Goal: Task Accomplishment & Management: Complete application form

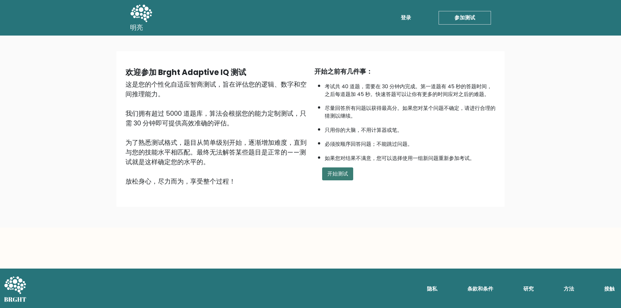
click at [332, 177] on font "开始测试" at bounding box center [337, 173] width 21 height 7
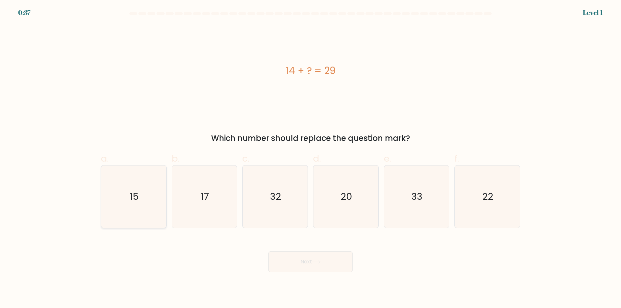
click at [127, 208] on icon "15" at bounding box center [133, 197] width 62 height 62
click at [310, 158] on input "a. 15" at bounding box center [310, 156] width 0 height 4
radio input "true"
click at [315, 264] on icon at bounding box center [316, 262] width 9 height 4
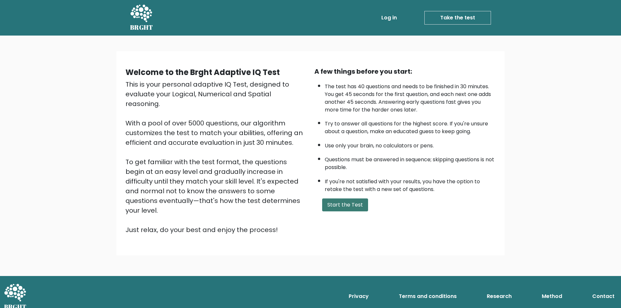
drag, startPoint x: 339, startPoint y: 214, endPoint x: 339, endPoint y: 209, distance: 4.8
click at [339, 214] on div "A few things before you start: The test has 40 questions and needs to be finish…" at bounding box center [404, 151] width 189 height 168
click at [339, 209] on button "Start the Test" at bounding box center [345, 204] width 46 height 13
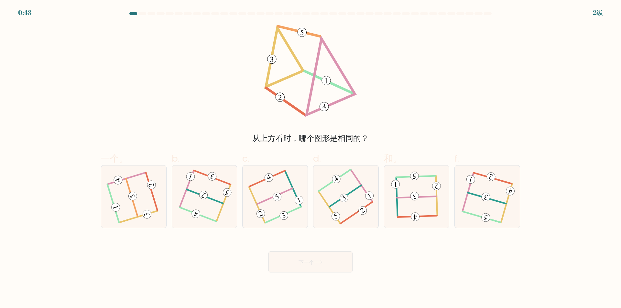
click at [311, 81] on icon at bounding box center [310, 71] width 92 height 92
click at [487, 183] on icon at bounding box center [487, 197] width 50 height 50
click at [311, 158] on input "f." at bounding box center [310, 156] width 0 height 4
radio input "true"
click at [298, 259] on font "下一个" at bounding box center [306, 261] width 16 height 7
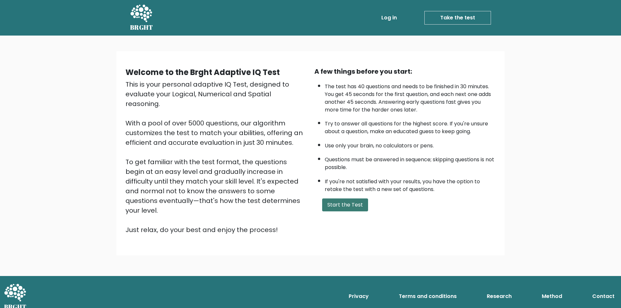
click at [334, 207] on button "Start the Test" at bounding box center [345, 204] width 46 height 13
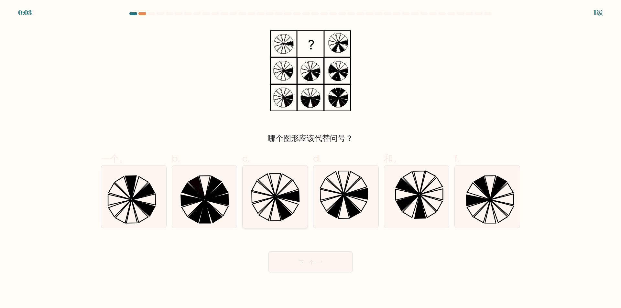
click at [286, 202] on icon at bounding box center [275, 197] width 62 height 62
click at [310, 158] on input "c." at bounding box center [310, 156] width 0 height 4
radio input "true"
click at [302, 259] on font "下一个" at bounding box center [306, 261] width 16 height 7
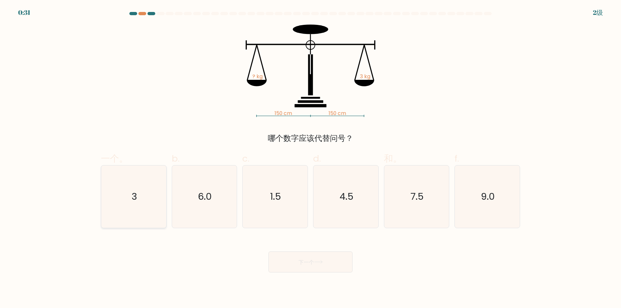
click at [138, 202] on icon "3" at bounding box center [133, 197] width 62 height 62
click at [310, 158] on input "一个。 3" at bounding box center [310, 156] width 0 height 4
radio input "true"
click at [314, 262] on font "下一个" at bounding box center [306, 261] width 16 height 7
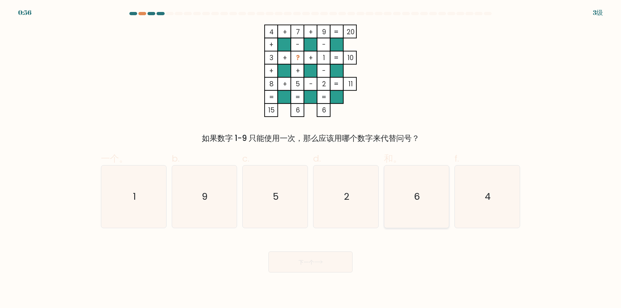
click at [394, 201] on icon "6" at bounding box center [416, 197] width 62 height 62
click at [311, 158] on input "和。 6" at bounding box center [310, 156] width 0 height 4
radio input "true"
click at [317, 267] on button "下一个" at bounding box center [310, 261] width 84 height 21
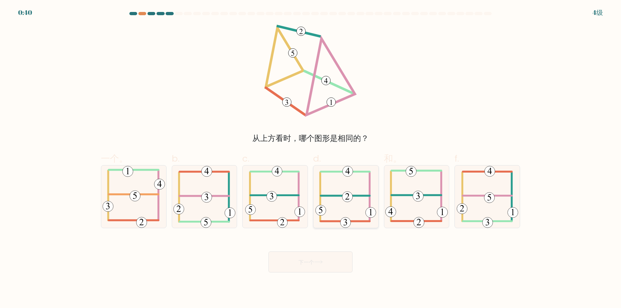
click at [343, 198] on 232 at bounding box center [347, 197] width 10 height 10
click at [311, 158] on input "d." at bounding box center [310, 156] width 0 height 4
radio input "true"
click at [310, 260] on font "下一个" at bounding box center [306, 261] width 16 height 7
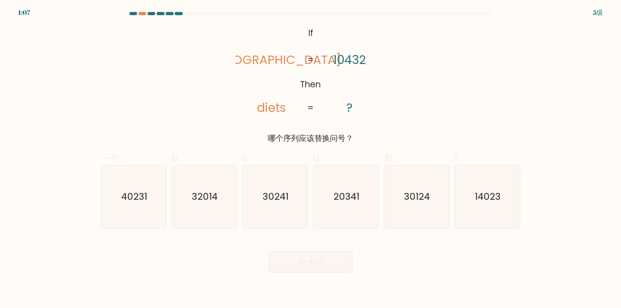
click at [305, 81] on tspan "Then" at bounding box center [310, 85] width 21 height 12
click at [389, 81] on div "@import url('https://fonts.googleapis.com/css?family=Abril+Fatface:400,100,100i…" at bounding box center [310, 85] width 427 height 120
click at [305, 84] on tspan "Then" at bounding box center [310, 85] width 21 height 12
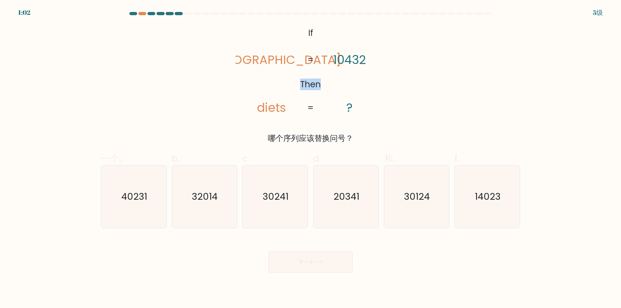
copy tspan "Then"
click at [489, 206] on icon "14023" at bounding box center [487, 197] width 62 height 62
click at [311, 158] on input "f. 14023" at bounding box center [310, 156] width 0 height 4
radio input "true"
click at [307, 261] on font "下一个" at bounding box center [306, 261] width 16 height 7
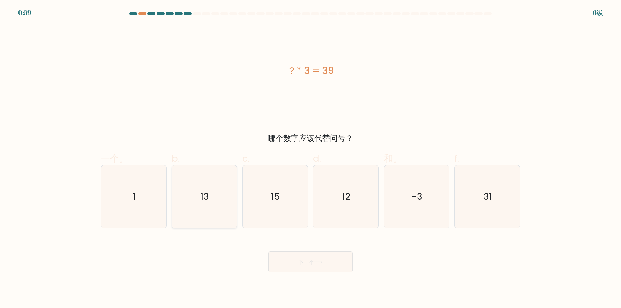
click at [209, 207] on icon "13" at bounding box center [204, 197] width 62 height 62
click at [310, 158] on input "b. 13" at bounding box center [310, 156] width 0 height 4
radio input "true"
click at [318, 266] on button "下一个" at bounding box center [310, 261] width 84 height 21
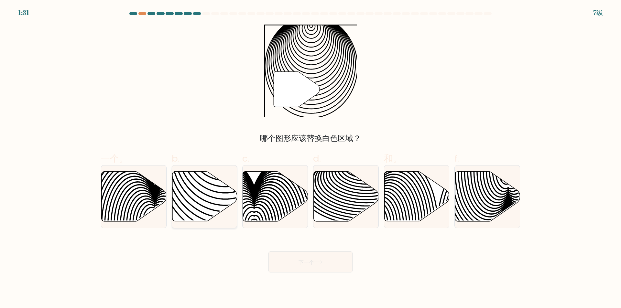
click at [200, 199] on icon at bounding box center [225, 171] width 131 height 131
click at [310, 158] on input "b." at bounding box center [310, 156] width 0 height 4
radio input "true"
click at [311, 267] on button "下一个" at bounding box center [310, 261] width 84 height 21
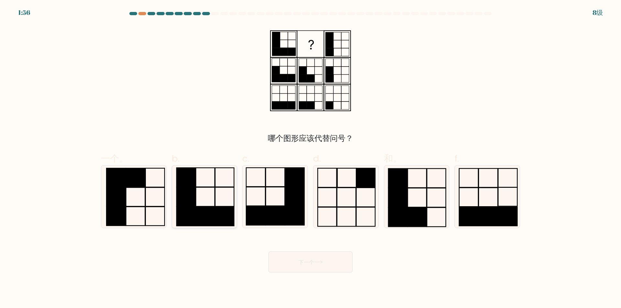
click at [198, 197] on icon at bounding box center [204, 197] width 62 height 62
click at [310, 158] on input "b." at bounding box center [310, 156] width 0 height 4
radio input "true"
click at [314, 261] on font "下一个" at bounding box center [306, 261] width 16 height 7
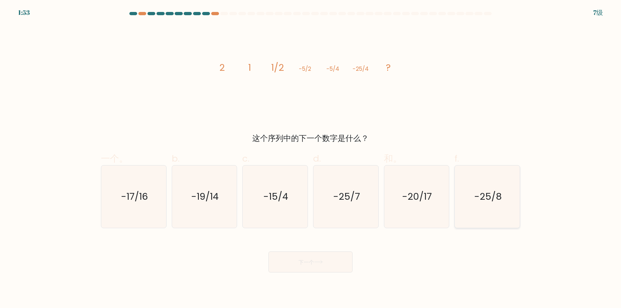
click at [486, 205] on icon "-25/8" at bounding box center [487, 197] width 62 height 62
click at [311, 158] on input "f. -25/8" at bounding box center [310, 156] width 0 height 4
radio input "true"
click at [300, 259] on font "下一个" at bounding box center [306, 261] width 16 height 7
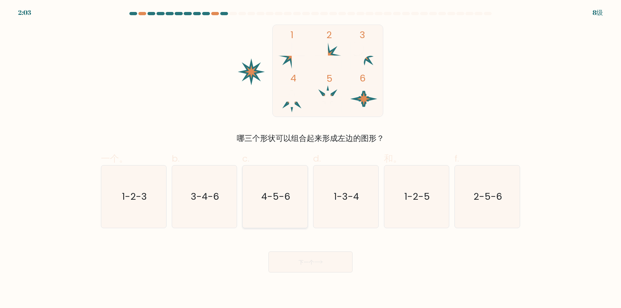
click at [295, 207] on icon "4-5-6" at bounding box center [275, 197] width 62 height 62
click at [310, 158] on input "c. 4-5-6" at bounding box center [310, 156] width 0 height 4
radio input "true"
click at [307, 258] on button "下一个" at bounding box center [310, 261] width 84 height 21
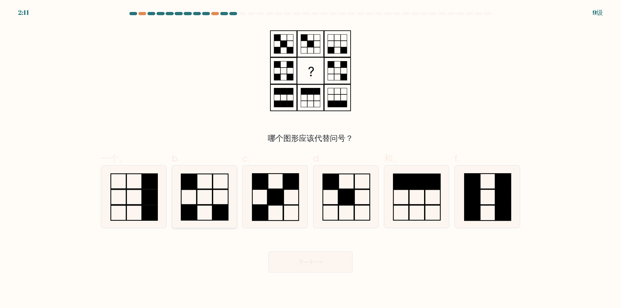
click at [192, 199] on icon at bounding box center [204, 197] width 62 height 62
click at [310, 158] on input "b." at bounding box center [310, 156] width 0 height 4
radio input "true"
click at [314, 258] on font "下一个" at bounding box center [306, 261] width 16 height 7
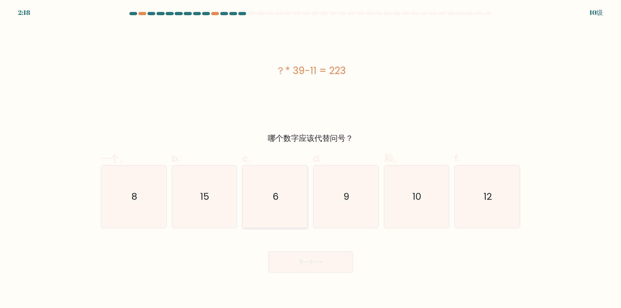
click at [266, 204] on icon "6" at bounding box center [275, 197] width 62 height 62
click at [310, 158] on input "c. 6" at bounding box center [310, 156] width 0 height 4
radio input "true"
click at [309, 264] on font "下一个" at bounding box center [306, 261] width 16 height 7
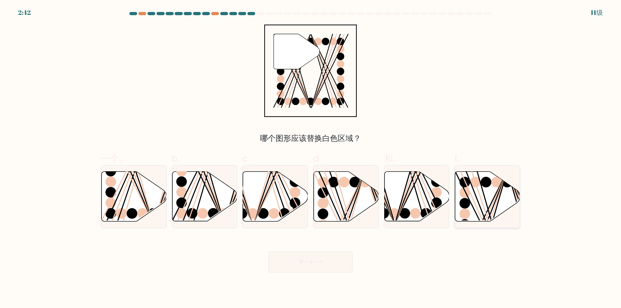
click at [478, 191] on line at bounding box center [490, 224] width 36 height 105
click at [311, 158] on input "f." at bounding box center [310, 156] width 0 height 4
radio input "true"
click at [291, 264] on button "下一个" at bounding box center [310, 261] width 84 height 21
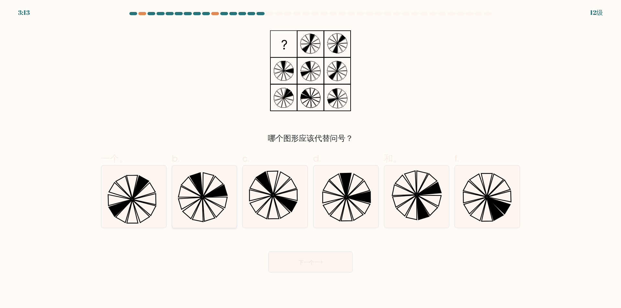
click at [203, 193] on icon at bounding box center [204, 197] width 62 height 62
click at [310, 158] on input "b." at bounding box center [310, 156] width 0 height 4
radio input "true"
click at [313, 257] on button "下一个" at bounding box center [310, 261] width 84 height 21
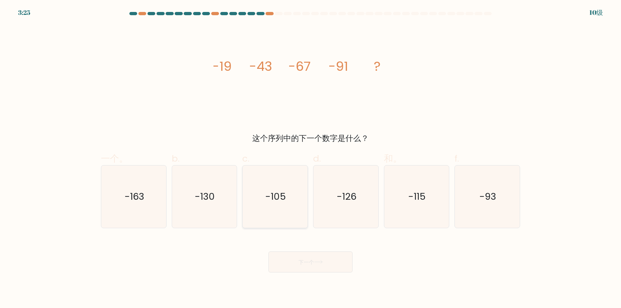
click at [271, 195] on text "-105" at bounding box center [275, 196] width 21 height 13
click at [310, 158] on input "c. -105" at bounding box center [310, 156] width 0 height 4
radio input "true"
click at [407, 199] on icon "-115" at bounding box center [416, 197] width 62 height 62
click at [311, 158] on input "和。 -115" at bounding box center [310, 156] width 0 height 4
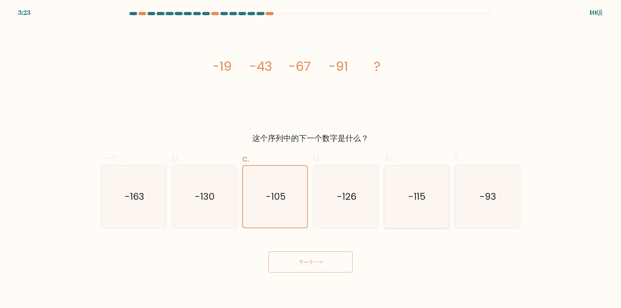
radio input "true"
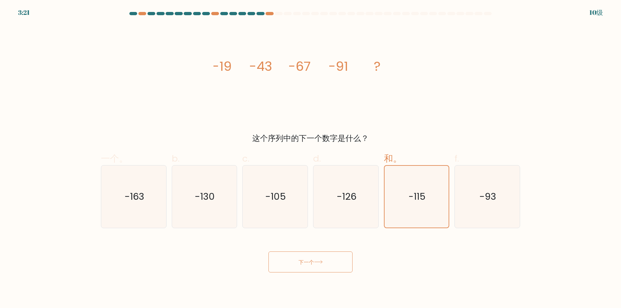
click at [318, 263] on icon at bounding box center [318, 262] width 9 height 4
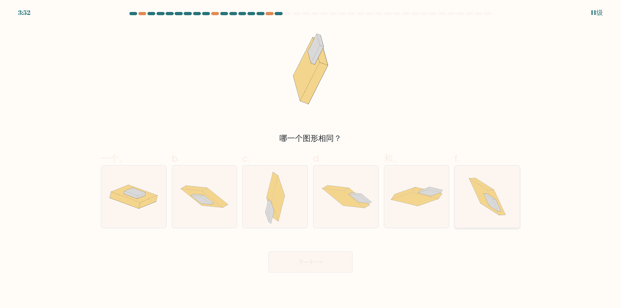
click at [502, 204] on icon at bounding box center [487, 197] width 56 height 62
click at [311, 158] on input "f." at bounding box center [310, 156] width 0 height 4
radio input "true"
click at [308, 263] on font "下一个" at bounding box center [306, 261] width 16 height 7
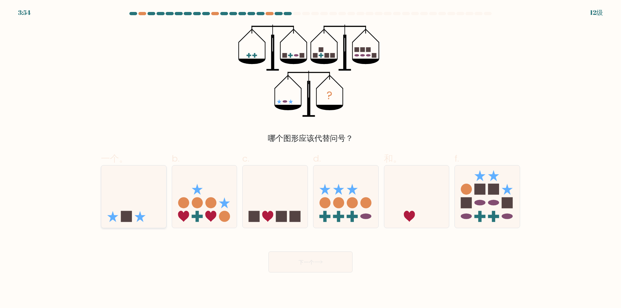
click at [117, 196] on icon at bounding box center [133, 197] width 65 height 54
click at [310, 158] on input "一个。" at bounding box center [310, 156] width 0 height 4
radio input "true"
click at [316, 264] on button "下一个" at bounding box center [310, 261] width 84 height 21
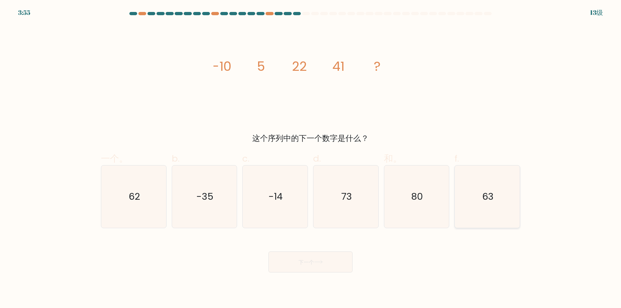
click at [494, 189] on icon "63" at bounding box center [487, 197] width 62 height 62
click at [311, 158] on input "f. 63" at bounding box center [310, 156] width 0 height 4
radio input "true"
click at [325, 259] on button "下一个" at bounding box center [310, 261] width 84 height 21
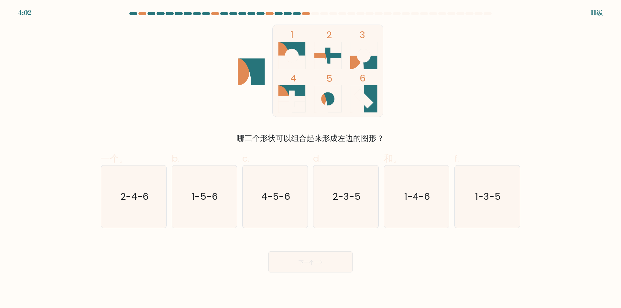
click at [321, 49] on icon at bounding box center [327, 47] width 27 height 11
click at [372, 56] on icon at bounding box center [363, 55] width 27 height 27
click at [296, 87] on icon at bounding box center [291, 98] width 27 height 27
click at [477, 200] on text "1-3-5" at bounding box center [488, 196] width 26 height 13
click at [311, 158] on input "f. 1-3-5" at bounding box center [310, 156] width 0 height 4
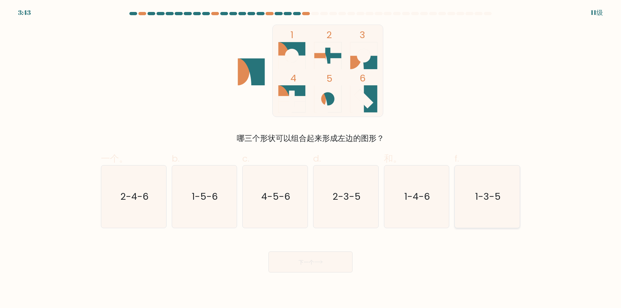
radio input "true"
click at [305, 261] on font "下一个" at bounding box center [306, 261] width 16 height 7
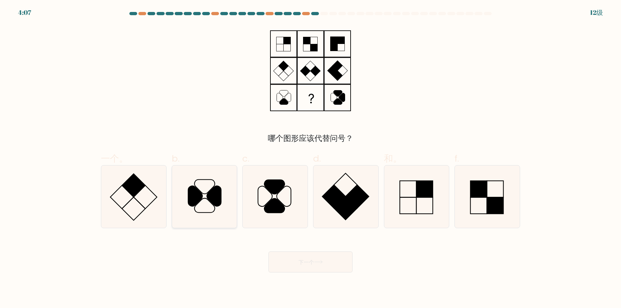
click at [199, 205] on icon at bounding box center [204, 197] width 62 height 62
click at [310, 158] on input "b." at bounding box center [310, 156] width 0 height 4
radio input "true"
click at [325, 259] on button "下一个" at bounding box center [310, 261] width 84 height 21
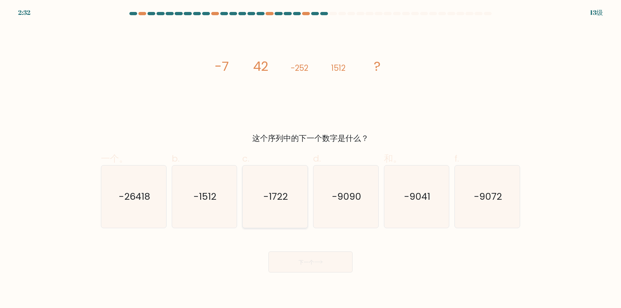
click at [284, 193] on text "-1722" at bounding box center [275, 196] width 25 height 13
click at [310, 158] on input "c. -1722" at bounding box center [310, 156] width 0 height 4
radio input "true"
click at [317, 257] on button "下一个" at bounding box center [310, 261] width 84 height 21
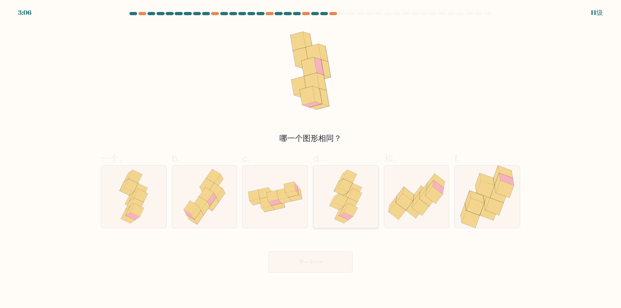
click at [346, 205] on icon at bounding box center [348, 212] width 19 height 16
click at [311, 158] on input "d." at bounding box center [310, 156] width 0 height 4
radio input "true"
click at [314, 261] on font "下一个" at bounding box center [306, 261] width 16 height 7
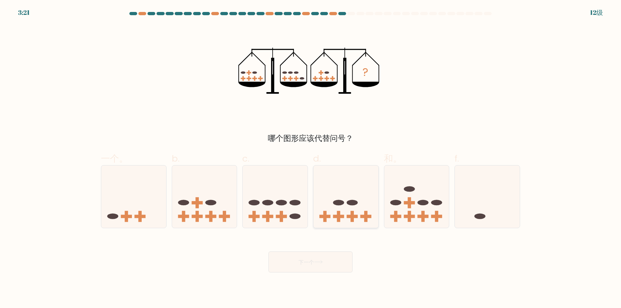
click at [350, 208] on icon at bounding box center [345, 197] width 65 height 54
click at [311, 158] on input "d." at bounding box center [310, 156] width 0 height 4
radio input "true"
click at [303, 262] on font "下一个" at bounding box center [306, 261] width 16 height 7
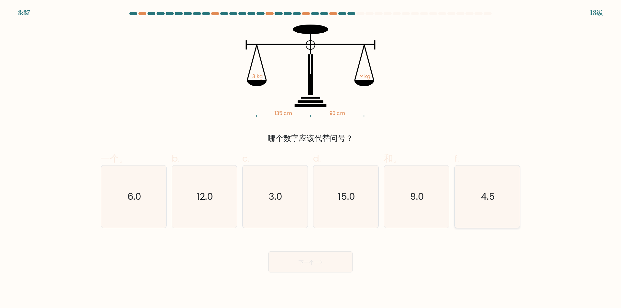
click at [497, 207] on icon "4.5" at bounding box center [487, 197] width 62 height 62
click at [311, 158] on input "f. 4.5" at bounding box center [310, 156] width 0 height 4
radio input "true"
click at [322, 262] on icon at bounding box center [318, 262] width 9 height 4
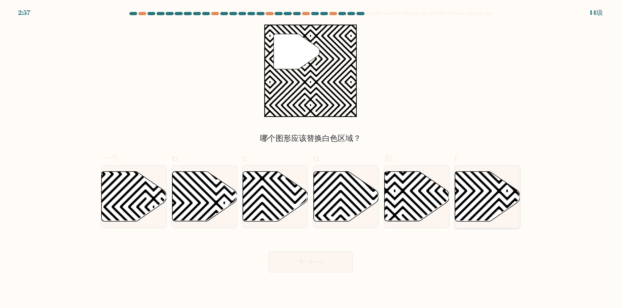
click at [498, 199] on icon at bounding box center [507, 223] width 131 height 131
click at [311, 158] on input "f." at bounding box center [310, 156] width 0 height 4
radio input "true"
click at [320, 267] on button "下一个" at bounding box center [310, 261] width 84 height 21
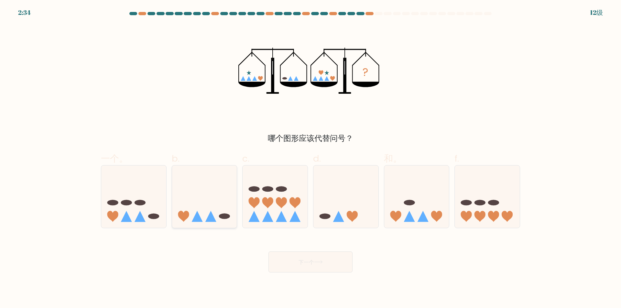
click at [198, 219] on icon at bounding box center [196, 216] width 11 height 11
click at [310, 158] on input "b." at bounding box center [310, 156] width 0 height 4
radio input "true"
click at [313, 263] on font "下一个" at bounding box center [306, 261] width 16 height 7
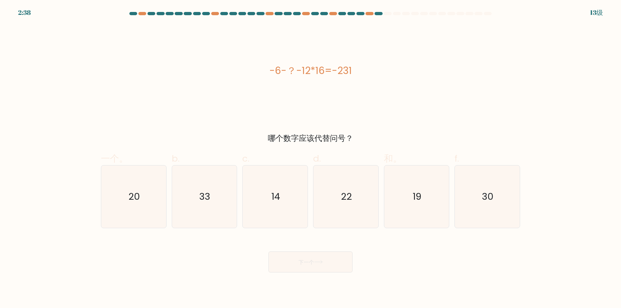
click at [235, 266] on div "下一个" at bounding box center [310, 254] width 427 height 37
click at [521, 208] on div "f. 30" at bounding box center [487, 190] width 71 height 76
click at [493, 207] on icon "30" at bounding box center [487, 197] width 62 height 62
click at [311, 158] on input "f. 30" at bounding box center [310, 156] width 0 height 4
radio input "true"
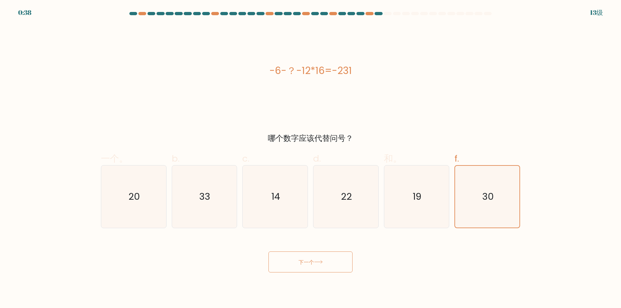
click at [323, 262] on icon at bounding box center [318, 262] width 9 height 4
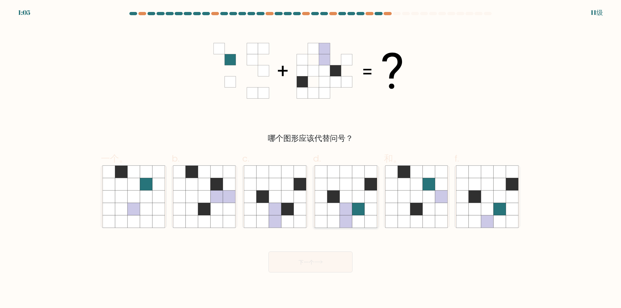
click at [360, 199] on icon at bounding box center [358, 196] width 12 height 12
click at [311, 158] on input "d." at bounding box center [310, 156] width 0 height 4
radio input "true"
click at [305, 265] on font "下一个" at bounding box center [306, 261] width 16 height 7
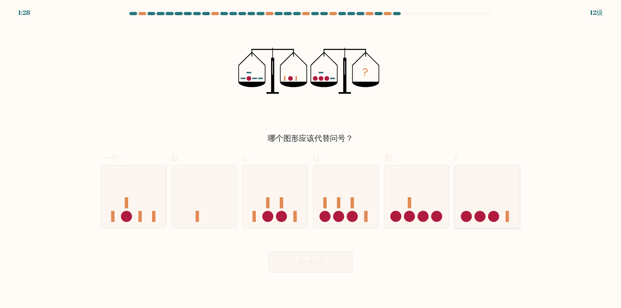
click at [481, 195] on icon at bounding box center [486, 197] width 65 height 54
click at [311, 158] on input "f." at bounding box center [310, 156] width 0 height 4
radio input "true"
click at [312, 262] on font "下一个" at bounding box center [306, 261] width 16 height 7
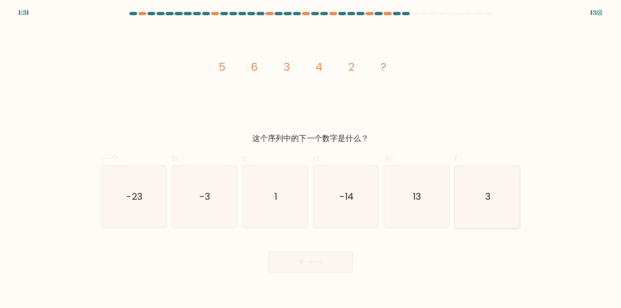
click at [518, 195] on icon "3" at bounding box center [487, 197] width 62 height 62
click at [311, 158] on input "f. 3" at bounding box center [310, 156] width 0 height 4
radio input "true"
click at [320, 258] on button "下一个" at bounding box center [310, 261] width 84 height 21
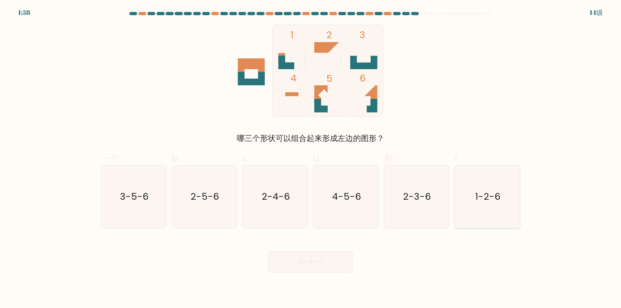
click at [485, 208] on icon "1-2-6" at bounding box center [487, 197] width 62 height 62
click at [311, 158] on input "f. 1-2-6" at bounding box center [310, 156] width 0 height 4
radio input "true"
click at [303, 262] on font "下一个" at bounding box center [306, 261] width 16 height 7
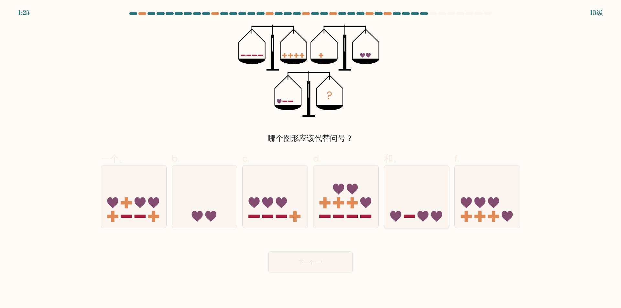
click at [415, 213] on icon at bounding box center [416, 197] width 65 height 54
click at [311, 158] on input "和。" at bounding box center [310, 156] width 0 height 4
radio input "true"
click at [306, 260] on font "下一个" at bounding box center [306, 261] width 16 height 7
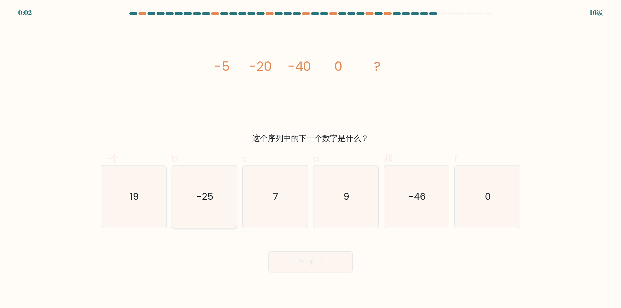
click at [200, 207] on icon "-25" at bounding box center [204, 197] width 62 height 62
click at [310, 158] on input "b. -25" at bounding box center [310, 156] width 0 height 4
radio input "true"
click at [313, 264] on font "下一个" at bounding box center [306, 261] width 16 height 7
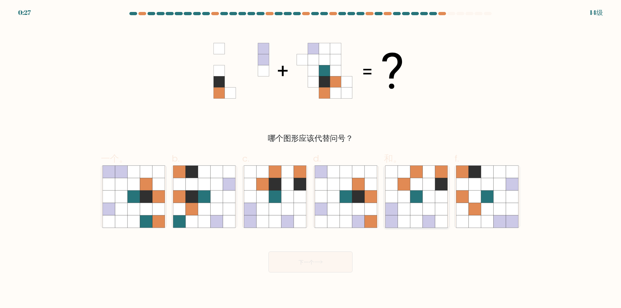
click at [416, 210] on icon at bounding box center [416, 209] width 12 height 12
click at [311, 158] on input "和。" at bounding box center [310, 156] width 0 height 4
radio input "true"
click at [416, 210] on icon at bounding box center [416, 209] width 12 height 12
click at [311, 158] on input "和。" at bounding box center [310, 156] width 0 height 4
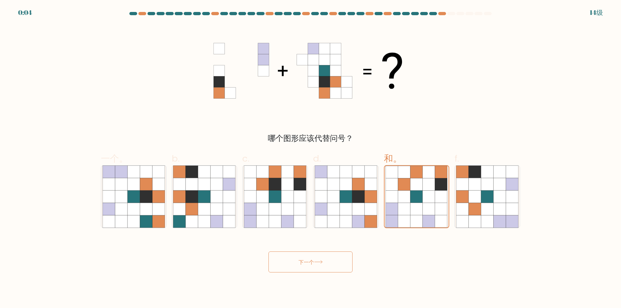
click at [313, 259] on font "下一个" at bounding box center [306, 261] width 16 height 7
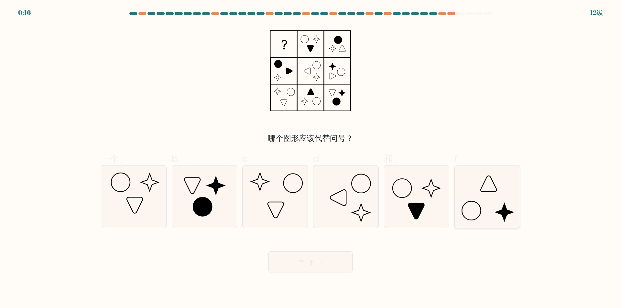
click at [493, 195] on icon at bounding box center [487, 197] width 62 height 62
click at [311, 158] on input "f." at bounding box center [310, 156] width 0 height 4
radio input "true"
click at [306, 262] on font "下一个" at bounding box center [306, 261] width 16 height 7
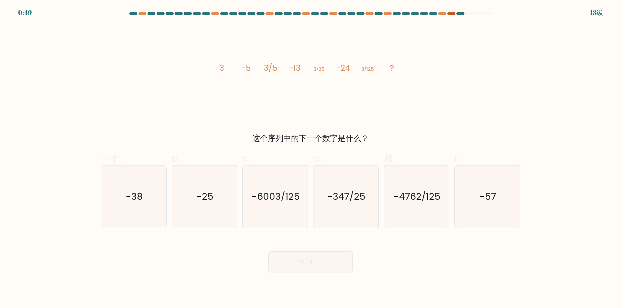
click at [450, 14] on div at bounding box center [451, 13] width 8 height 3
click at [451, 13] on div at bounding box center [451, 13] width 8 height 3
click at [435, 14] on div at bounding box center [433, 13] width 8 height 3
click at [445, 14] on div at bounding box center [442, 13] width 8 height 3
click at [442, 14] on div at bounding box center [442, 13] width 8 height 3
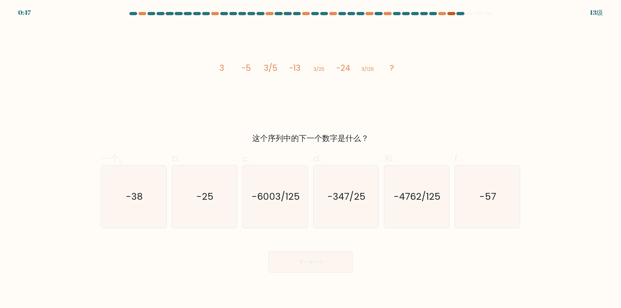
click at [448, 14] on div at bounding box center [451, 13] width 8 height 3
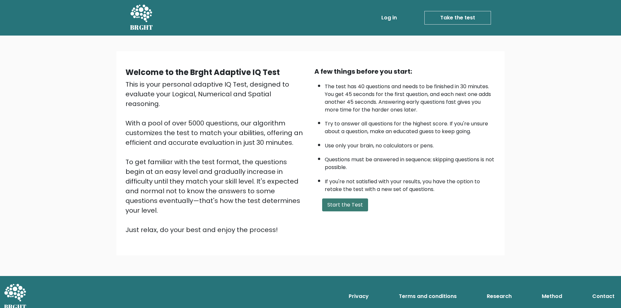
click at [243, 203] on button "Start the Test" at bounding box center [345, 204] width 46 height 13
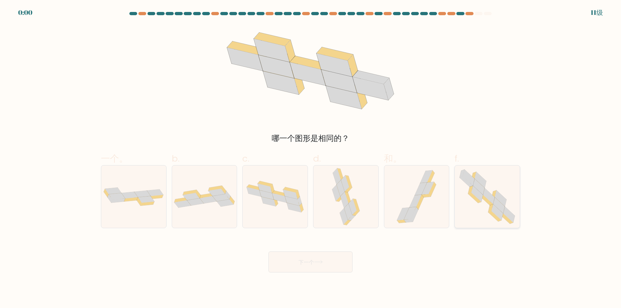
click at [493, 201] on icon at bounding box center [489, 196] width 12 height 16
click at [311, 158] on input "f." at bounding box center [310, 156] width 0 height 4
radio input "true"
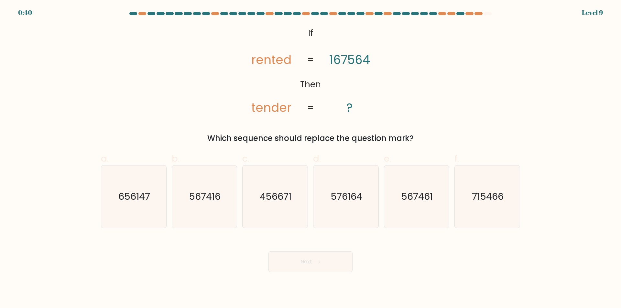
click at [475, 11] on div "0:40 Level 9" at bounding box center [310, 8] width 621 height 17
click at [449, 95] on div "@import url('https://fonts.googleapis.com/css?family=Abril+Fatface:400,100,100i…" at bounding box center [310, 85] width 427 height 120
click at [205, 201] on text "567416" at bounding box center [205, 196] width 32 height 13
click at [310, 158] on input "b. 567416" at bounding box center [310, 156] width 0 height 4
radio input "true"
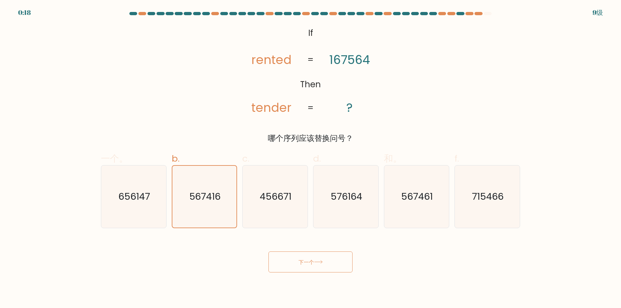
click at [469, 253] on div "下一个" at bounding box center [310, 254] width 427 height 37
click at [454, 113] on div "@import url('https://fonts.googleapis.com/css?family=Abril+Fatface:400,100,100i…" at bounding box center [310, 85] width 427 height 120
click at [342, 202] on text "576164" at bounding box center [346, 196] width 32 height 13
click at [311, 158] on input "d. 576164" at bounding box center [310, 156] width 0 height 4
radio input "true"
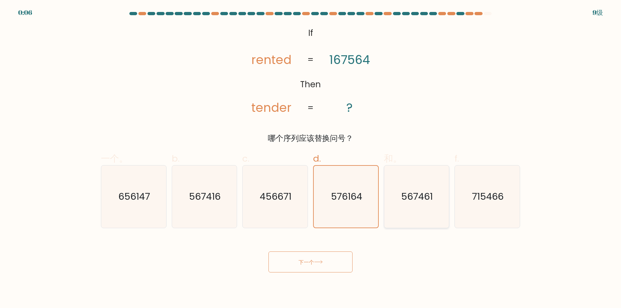
click at [411, 203] on icon "567461" at bounding box center [416, 197] width 62 height 62
click at [311, 158] on input "和。 567461" at bounding box center [310, 156] width 0 height 4
radio input "true"
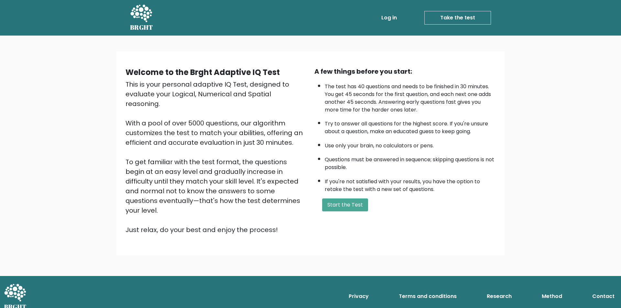
click at [243, 204] on button "Start the Test" at bounding box center [345, 204] width 46 height 13
